Goal: Task Accomplishment & Management: Use online tool/utility

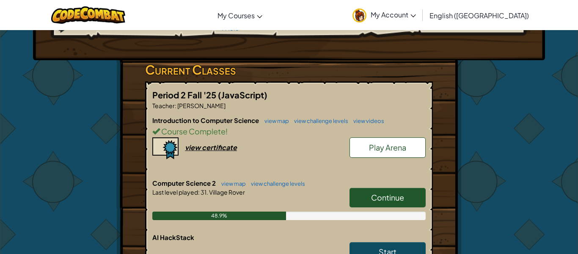
scroll to position [116, 0]
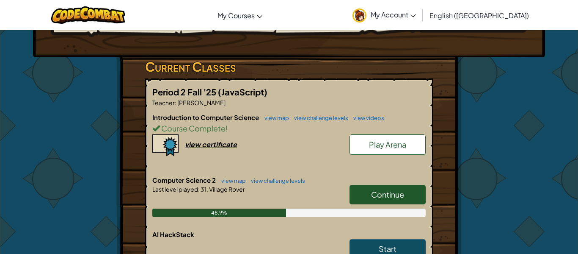
click at [401, 195] on span "Continue" at bounding box center [387, 194] width 33 height 10
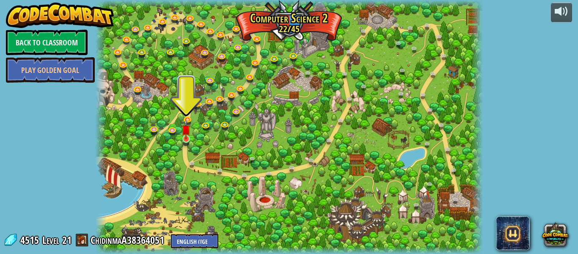
click at [189, 139] on img at bounding box center [186, 129] width 9 height 20
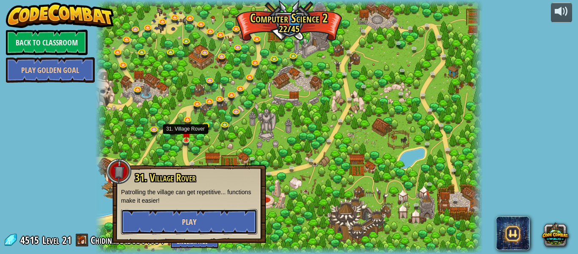
click at [174, 221] on button "Play" at bounding box center [189, 221] width 136 height 25
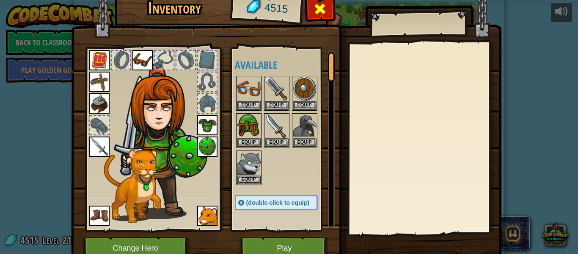
click at [326, 3] on span at bounding box center [320, 9] width 14 height 14
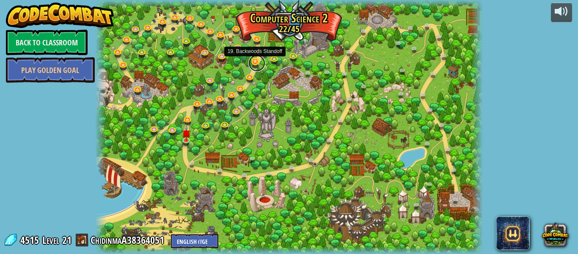
click at [254, 63] on link at bounding box center [257, 63] width 17 height 17
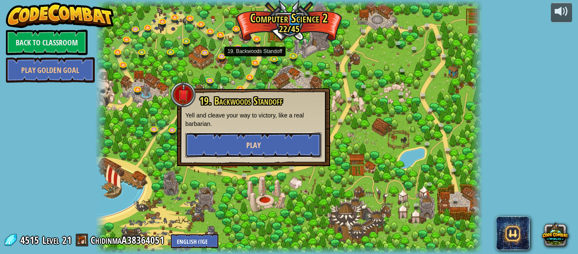
click at [254, 144] on span "Play" at bounding box center [253, 145] width 14 height 11
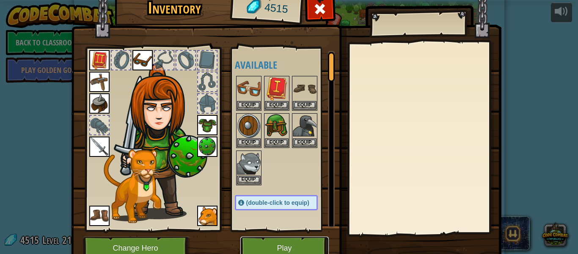
click at [273, 245] on button "Play" at bounding box center [285, 247] width 89 height 23
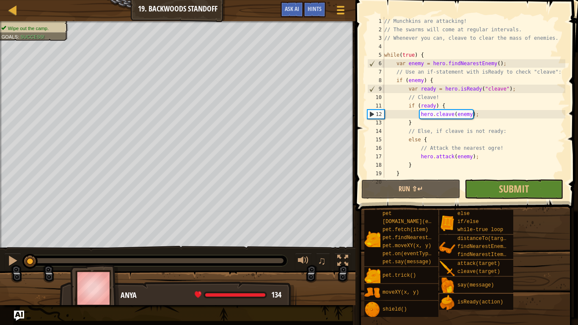
click at [495, 156] on div "// Munchkins are attacking! // The swarms will come at regular intervals. // Wh…" at bounding box center [474, 106] width 183 height 178
type textarea "hero.attack(enemy);"
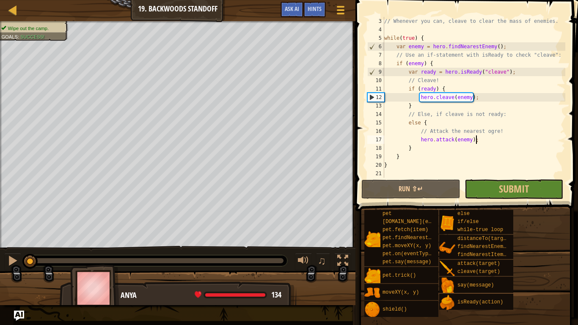
scroll to position [17, 0]
click at [10, 13] on div at bounding box center [13, 10] width 11 height 11
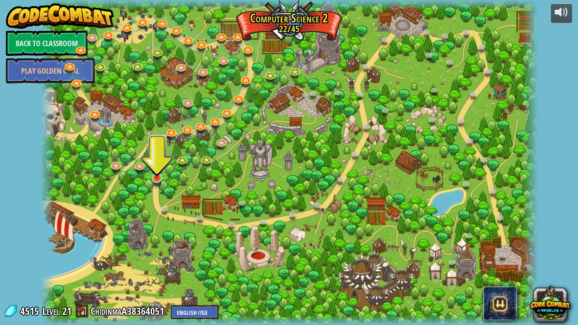
click at [156, 179] on img at bounding box center [157, 164] width 13 height 29
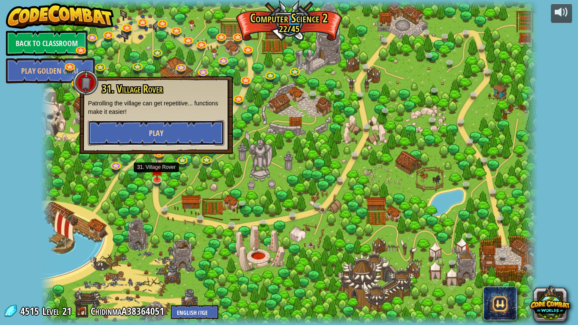
click at [205, 120] on button "Play" at bounding box center [156, 132] width 136 height 25
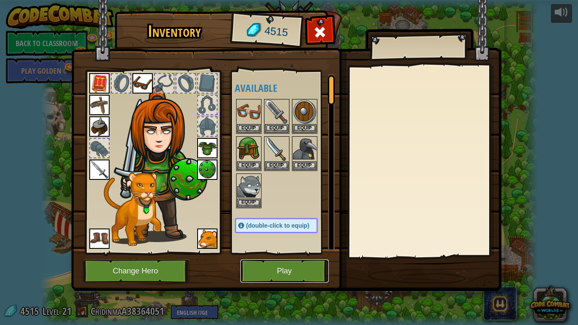
click at [293, 253] on button "Play" at bounding box center [285, 271] width 89 height 23
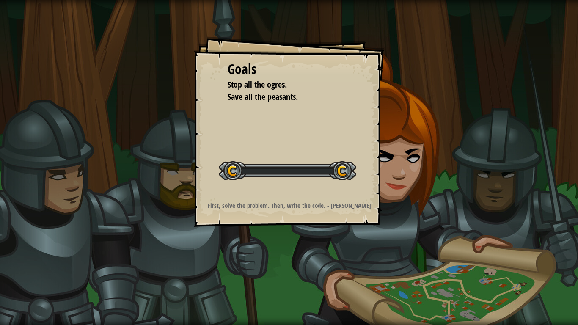
click at [280, 253] on div "Goals Stop all the ogres. Save all the peasants. Start Level Error loading from…" at bounding box center [289, 162] width 578 height 325
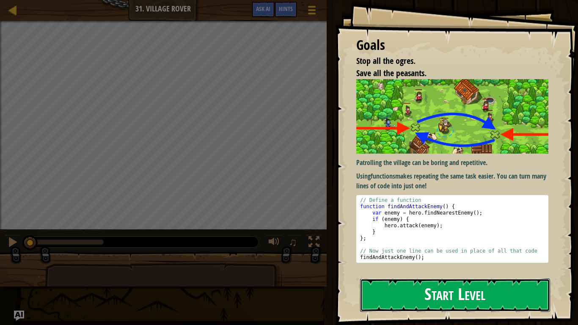
click at [535, 253] on button "Start Level" at bounding box center [455, 295] width 190 height 33
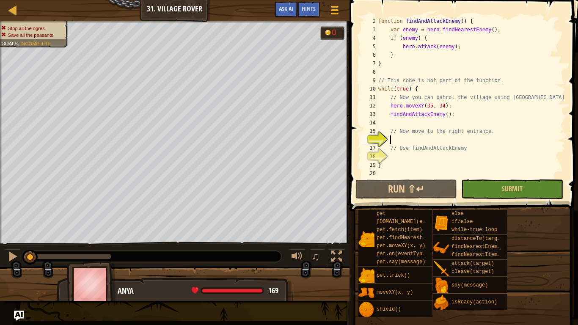
scroll to position [4, 2]
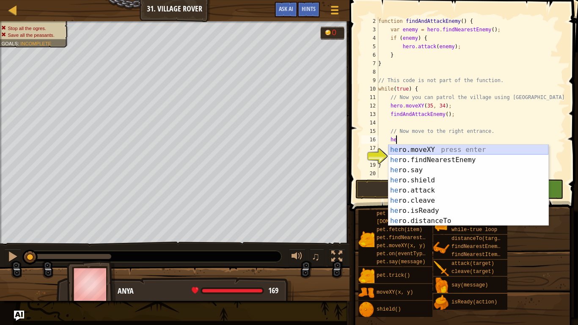
click at [462, 149] on div "he ro.moveXY press enter he ro.findNearestEnemy press enter he ro.say press ent…" at bounding box center [469, 196] width 160 height 102
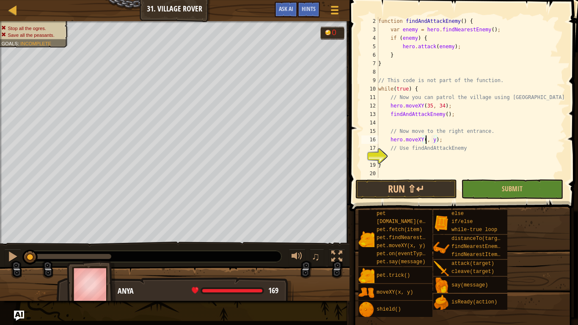
scroll to position [4, 8]
type textarea "hero.moveXY(60, 31);"
click at [425, 158] on div "function findAndAttackEnemy ( ) { var enemy = hero . findNearestEnemy ( ) ; if …" at bounding box center [471, 106] width 189 height 178
type textarea "he"
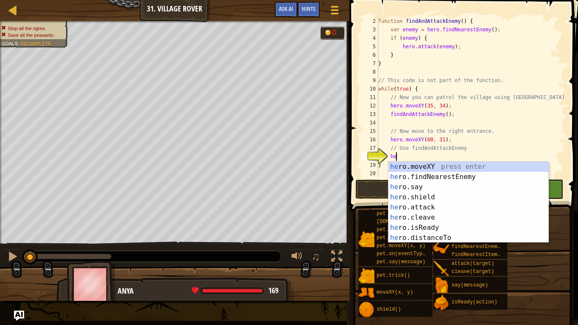
scroll to position [4, 2]
click at [435, 179] on div "he ro.moveXY press enter he ro.findNearestEnemy press enter he ro.say press ent…" at bounding box center [469, 213] width 160 height 102
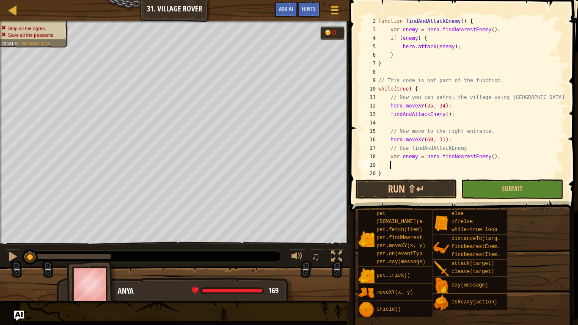
scroll to position [4, 2]
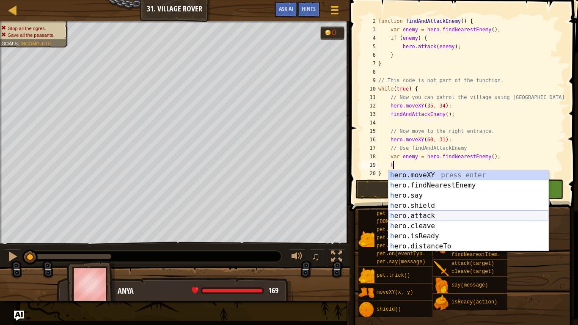
click at [447, 216] on div "h ero.moveXY press enter h ero.findNearestEnemy press enter h ero.say press ent…" at bounding box center [469, 221] width 160 height 102
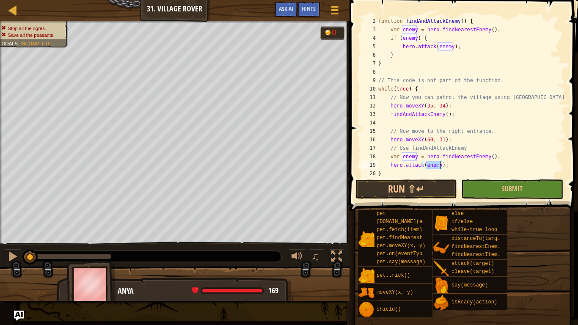
scroll to position [17, 0]
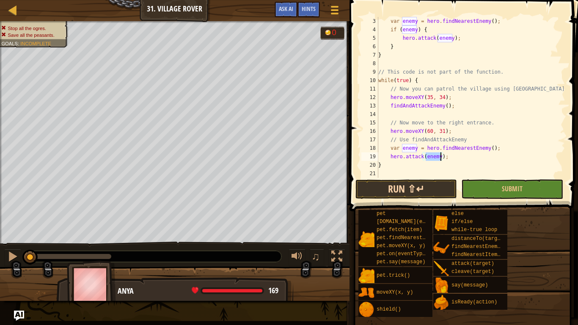
type textarea "hero.attack(enemy);"
click at [414, 189] on button "Run ⇧↵" at bounding box center [407, 189] width 102 height 19
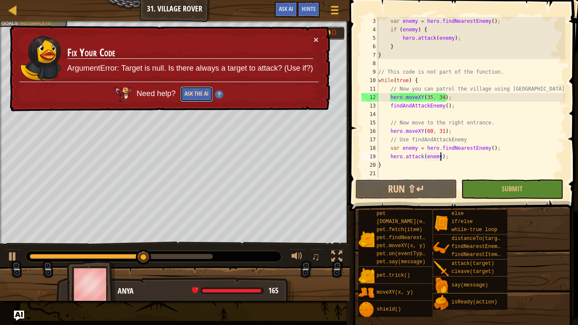
click at [201, 94] on button "Ask the AI" at bounding box center [196, 94] width 33 height 16
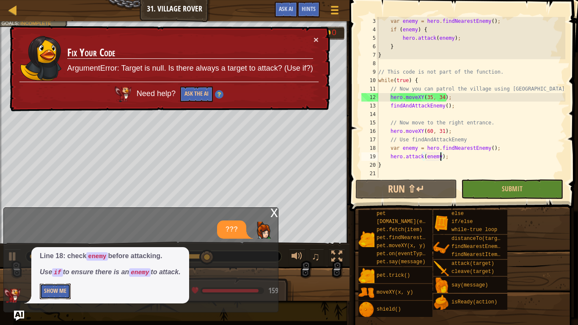
click at [62, 253] on button "Show Me" at bounding box center [55, 292] width 31 height 16
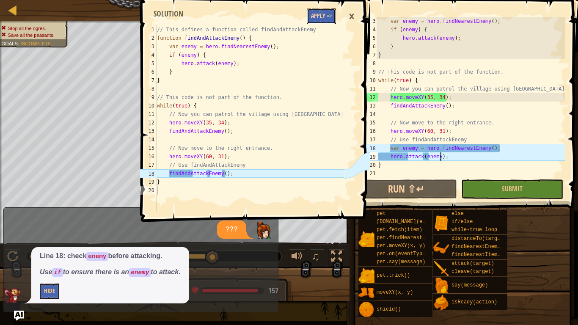
click at [326, 15] on button "Apply =>" at bounding box center [321, 16] width 29 height 16
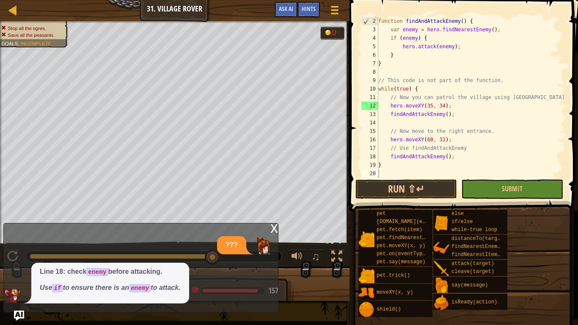
scroll to position [8, 0]
click at [433, 188] on button "Run ⇧↵" at bounding box center [407, 189] width 102 height 19
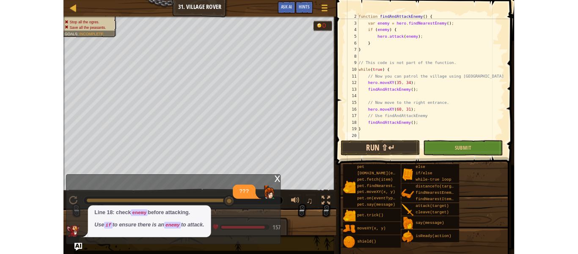
scroll to position [4, 0]
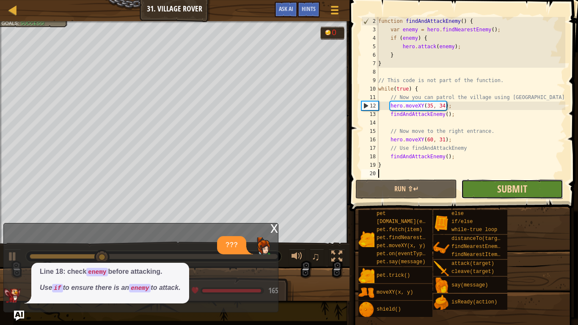
click at [513, 185] on span "Submit" at bounding box center [513, 189] width 30 height 14
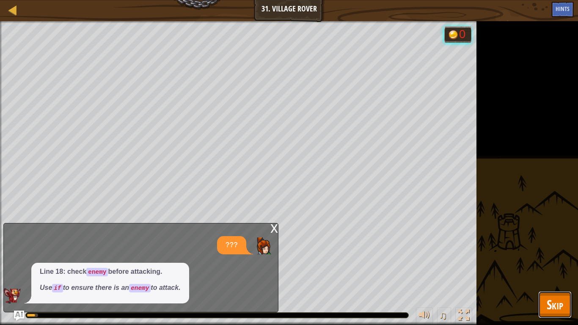
click at [561, 253] on span "Skip" at bounding box center [555, 304] width 17 height 17
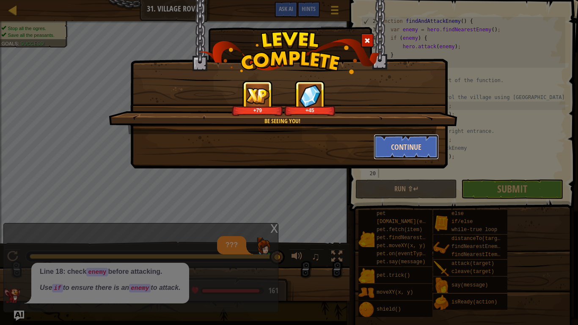
click at [391, 150] on button "Continue" at bounding box center [407, 146] width 66 height 25
